Goal: Information Seeking & Learning: Find specific fact

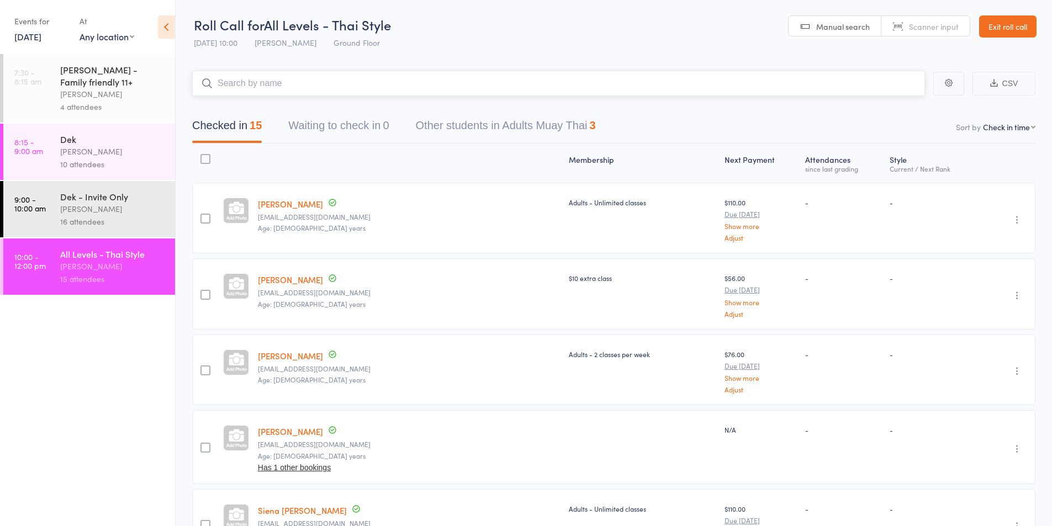
click at [364, 84] on input "search" at bounding box center [558, 83] width 733 height 25
click at [1021, 27] on link "Exit roll call" at bounding box center [1007, 26] width 57 height 22
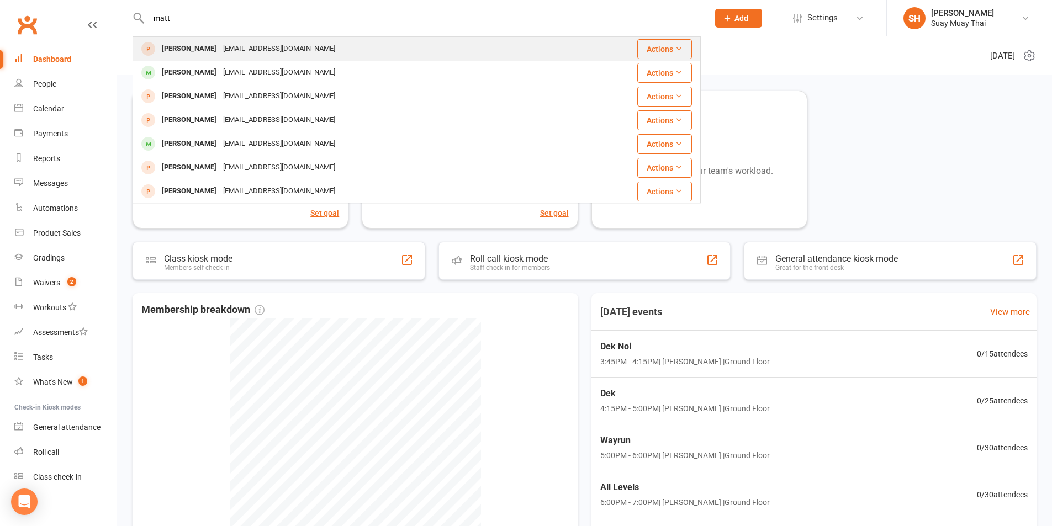
type input "matt"
click at [188, 50] on div "Matt Hodcroft" at bounding box center [189, 49] width 61 height 16
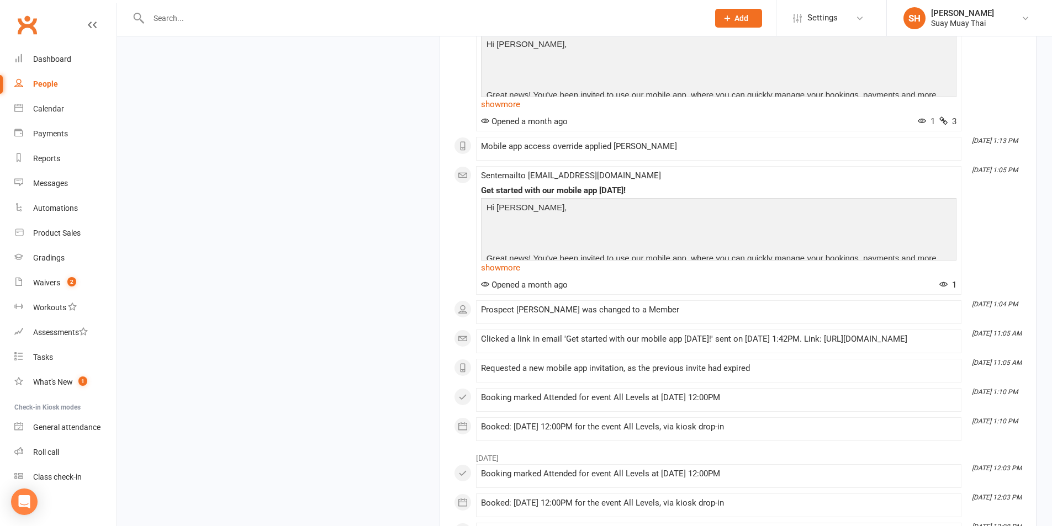
scroll to position [828, 0]
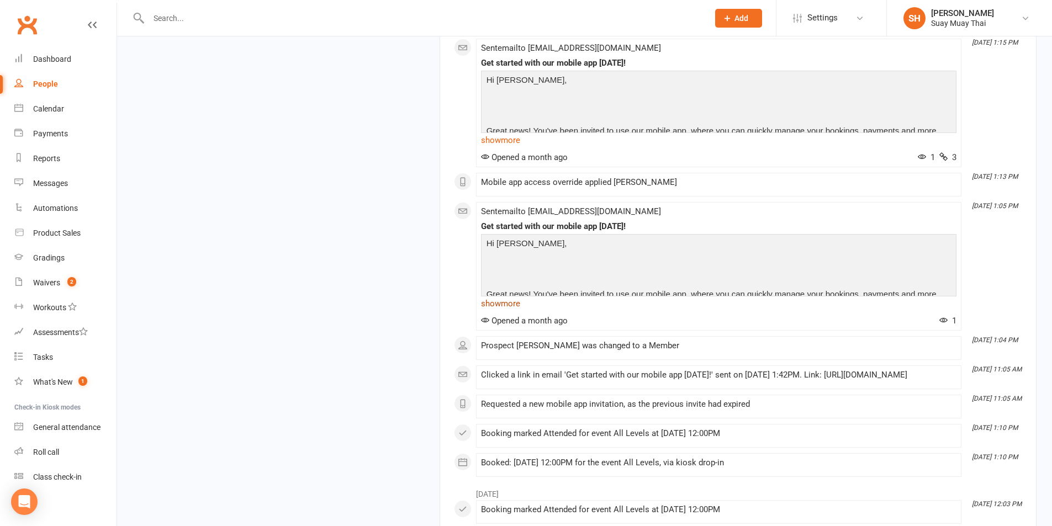
click at [496, 311] on link "show more" at bounding box center [719, 303] width 476 height 15
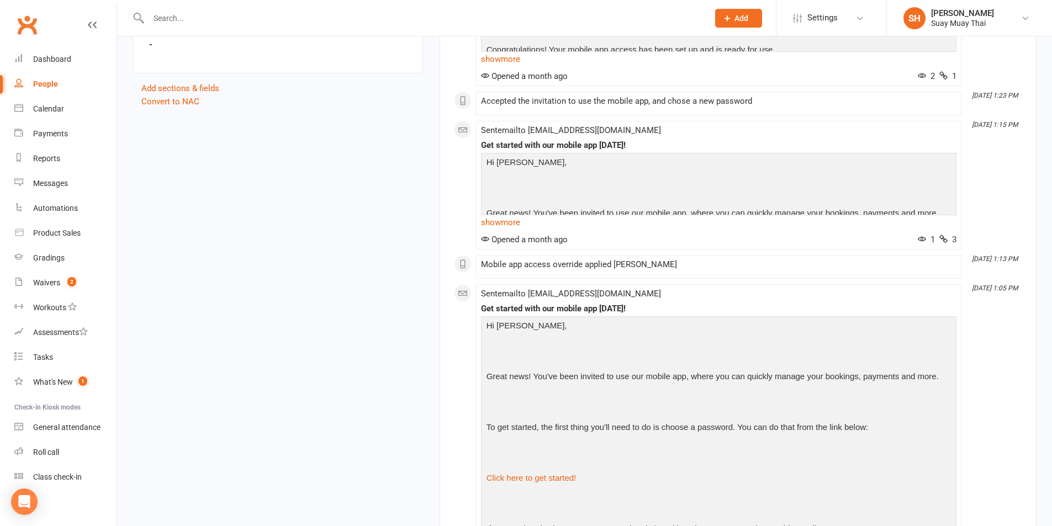
scroll to position [645, 0]
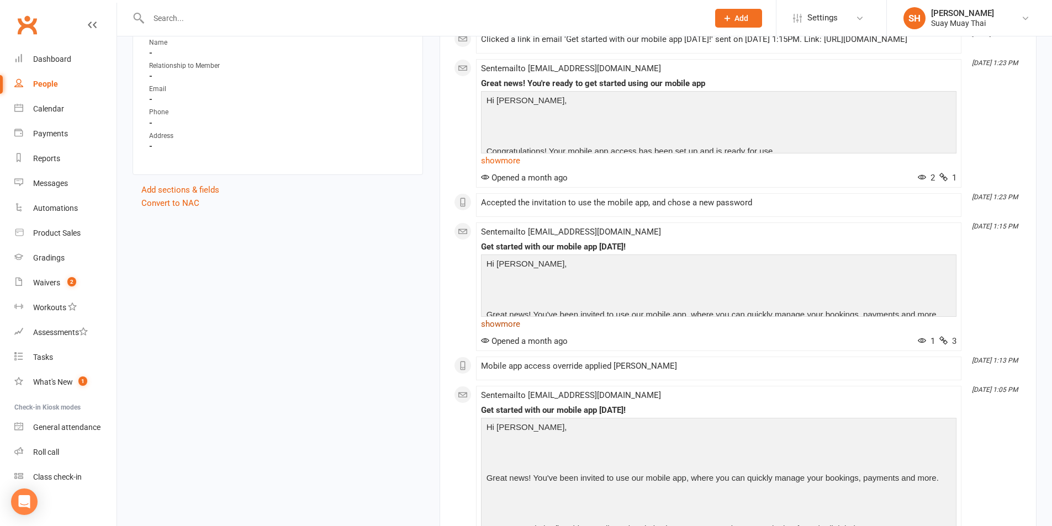
click at [514, 332] on link "show more" at bounding box center [719, 323] width 476 height 15
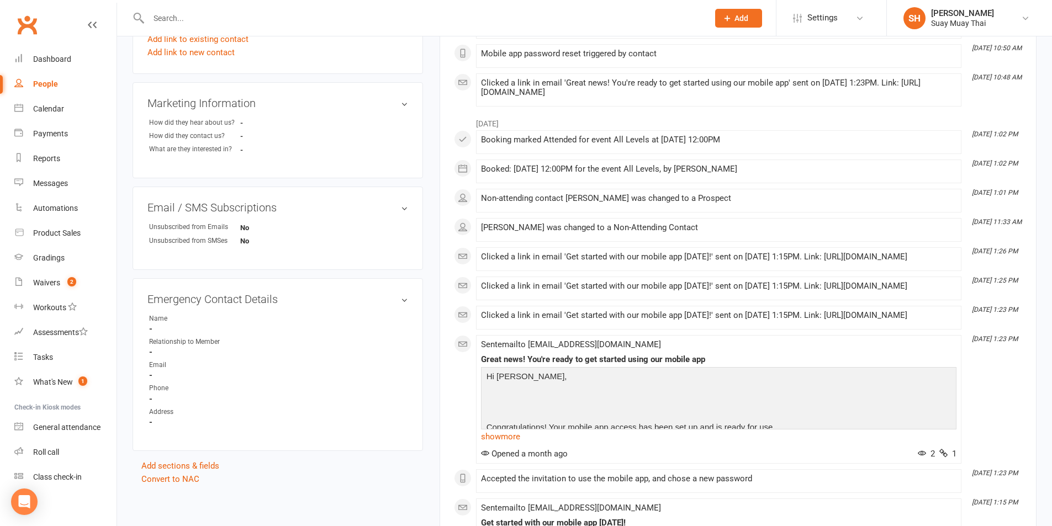
scroll to position [460, 0]
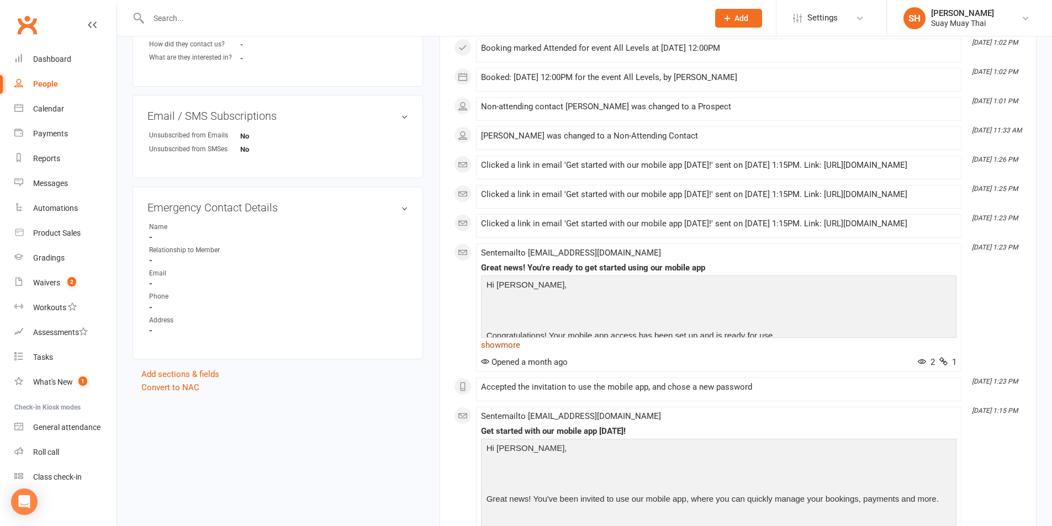
click at [496, 353] on link "show more" at bounding box center [719, 344] width 476 height 15
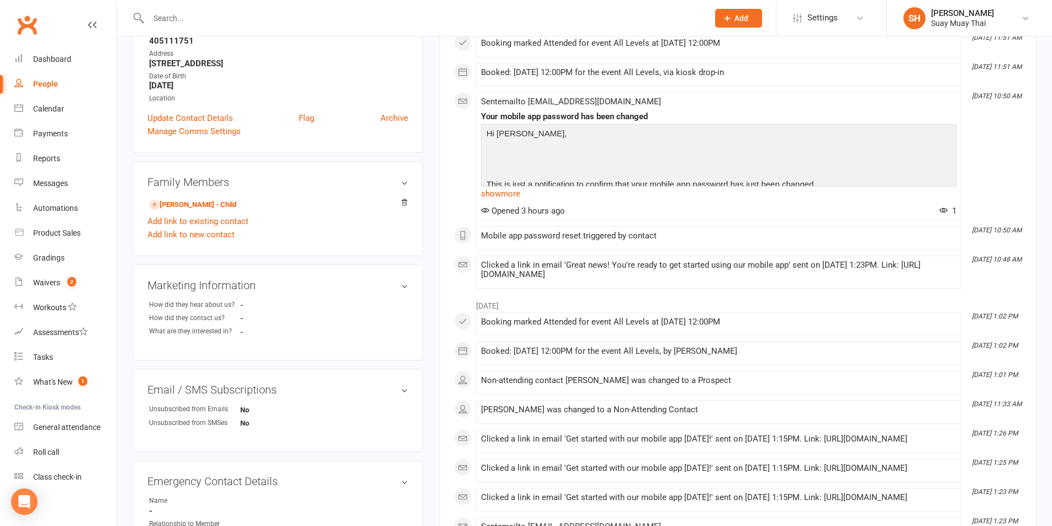
scroll to position [92, 0]
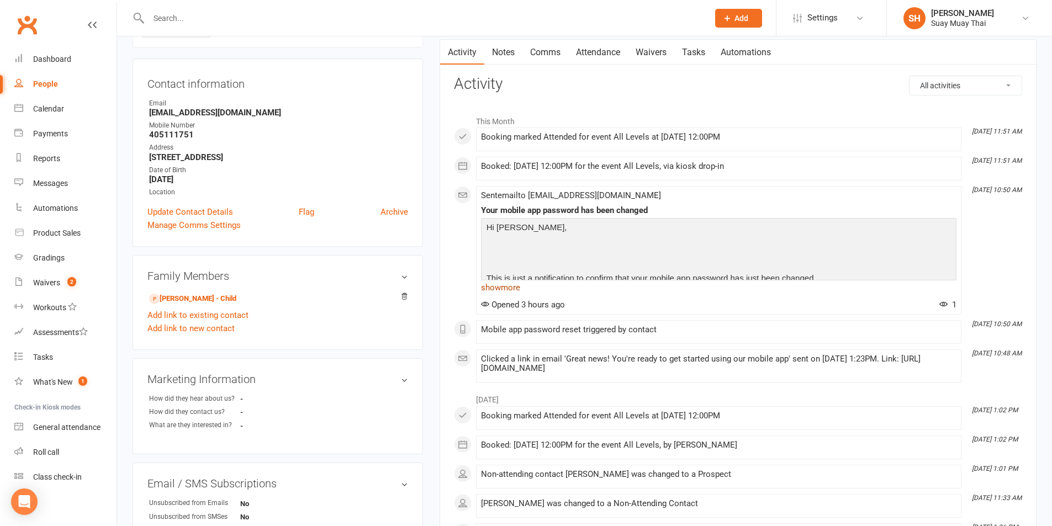
click at [519, 285] on link "show more" at bounding box center [719, 287] width 476 height 15
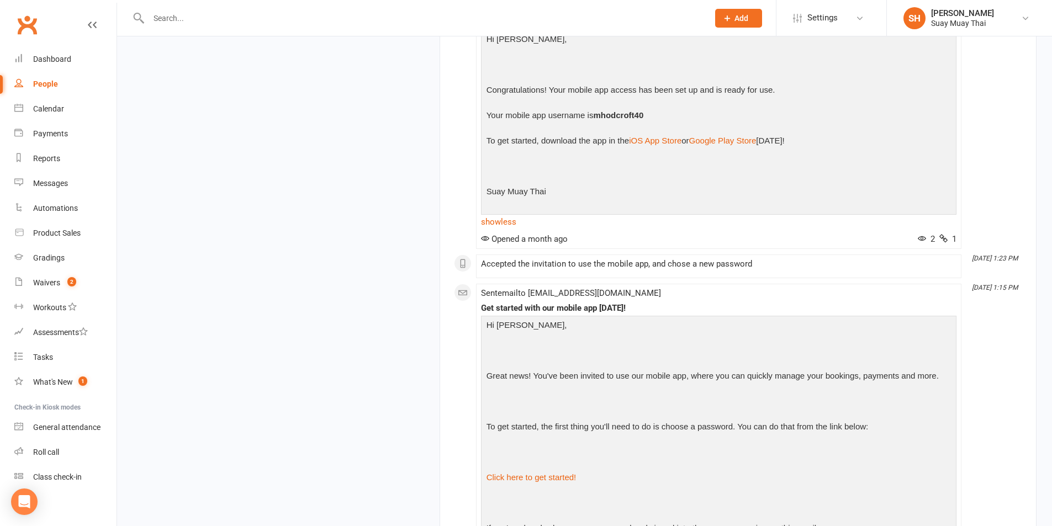
scroll to position [736, 0]
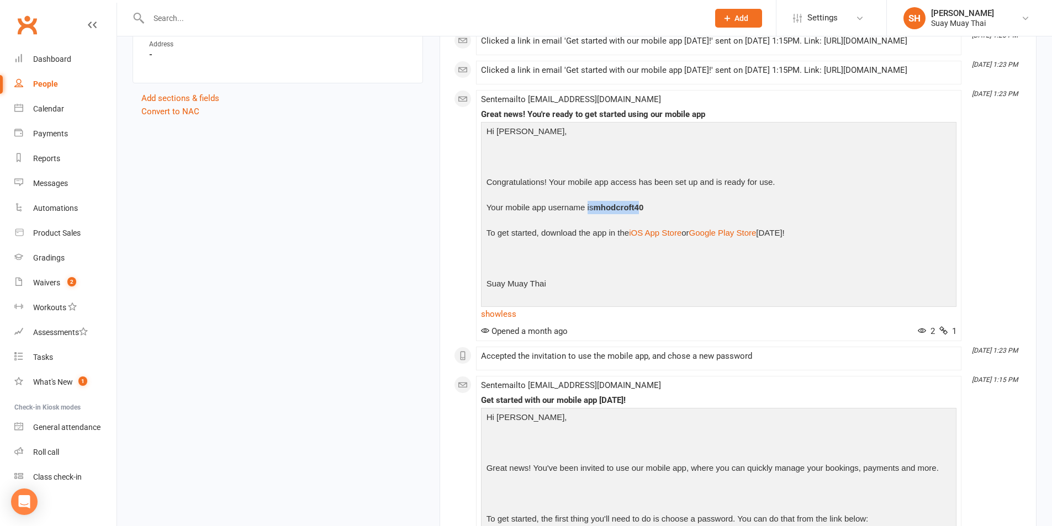
drag, startPoint x: 587, startPoint y: 237, endPoint x: 639, endPoint y: 235, distance: 52.0
click at [639, 217] on p "Your mobile app username is mhodcroft40" at bounding box center [719, 209] width 470 height 16
click at [665, 228] on div "Hi Matt, Congratulations! Your mobile app access has been set up and is ready f…" at bounding box center [719, 214] width 470 height 178
